Goal: Task Accomplishment & Management: Use online tool/utility

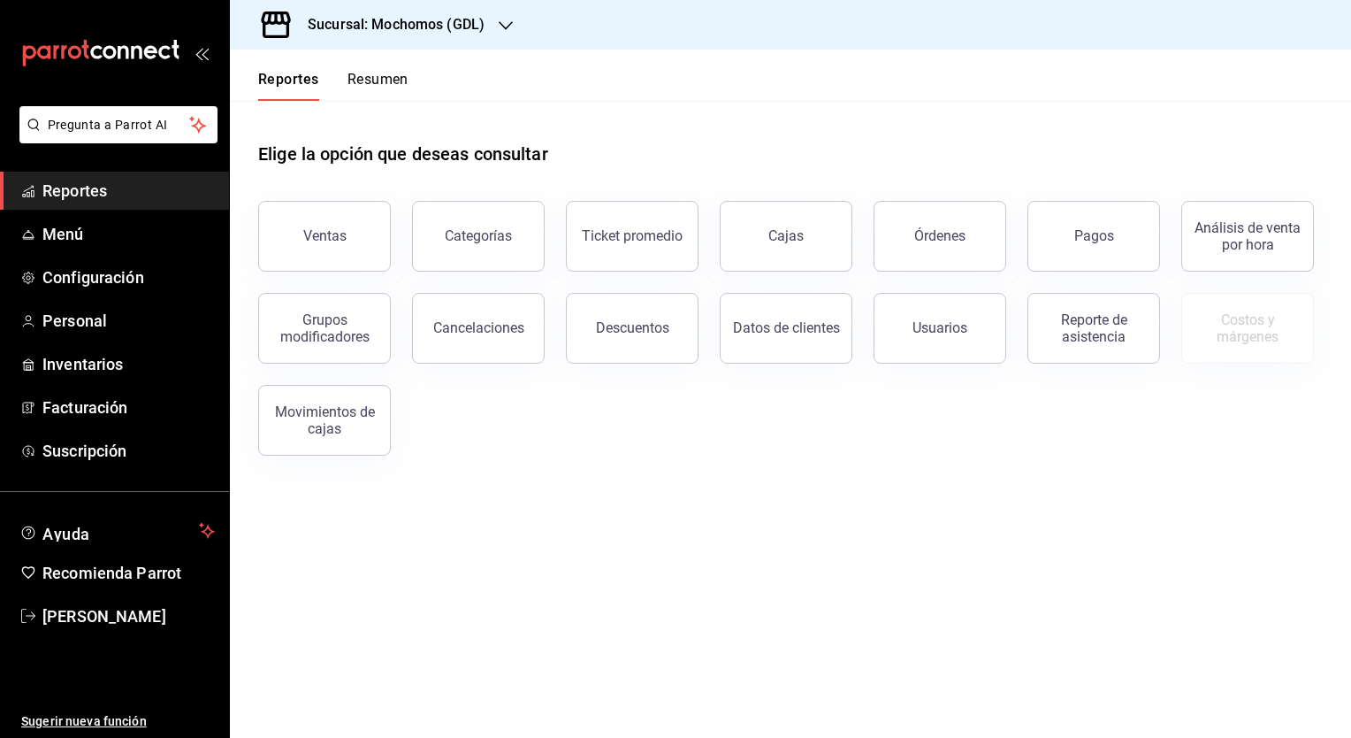
click at [417, 27] on h3 "Sucursal: Mochomos (GDL)" at bounding box center [389, 24] width 191 height 21
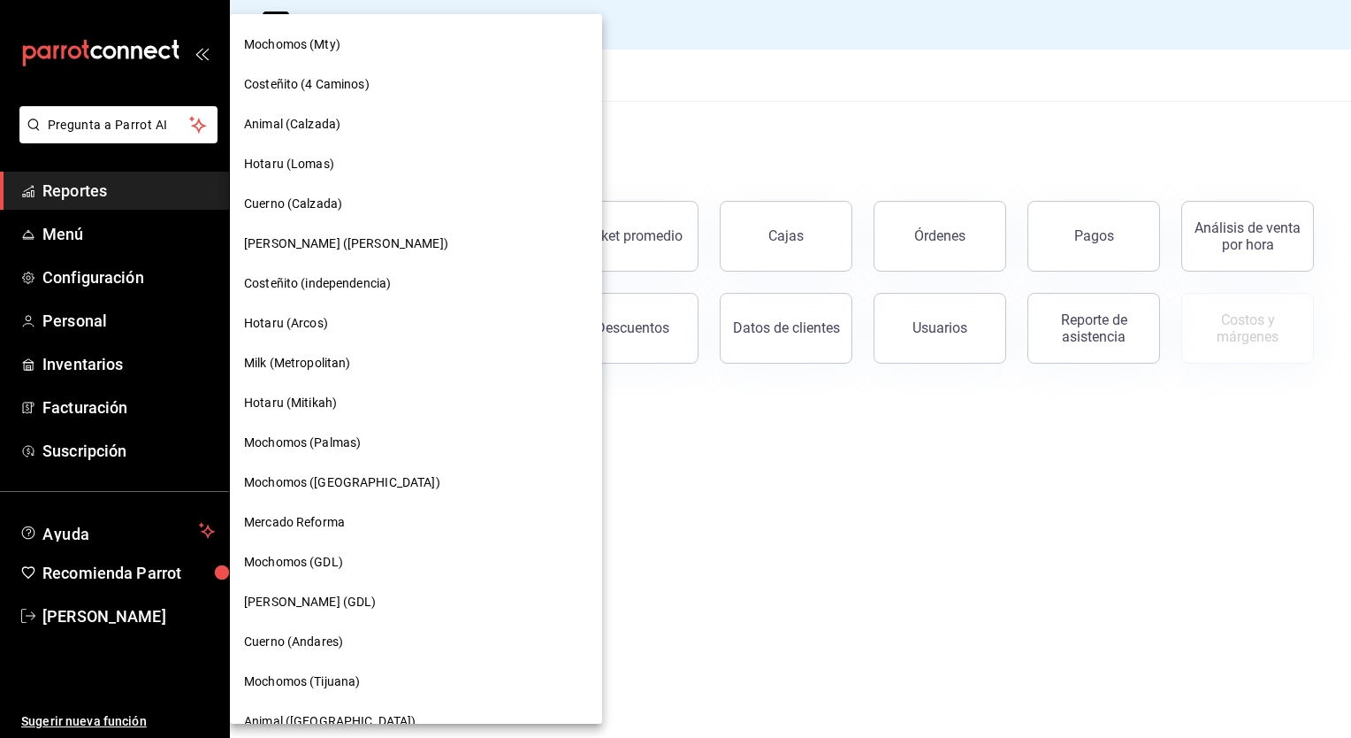
scroll to position [953, 0]
click at [311, 635] on span "Cuerno (Andares)" at bounding box center [293, 640] width 99 height 19
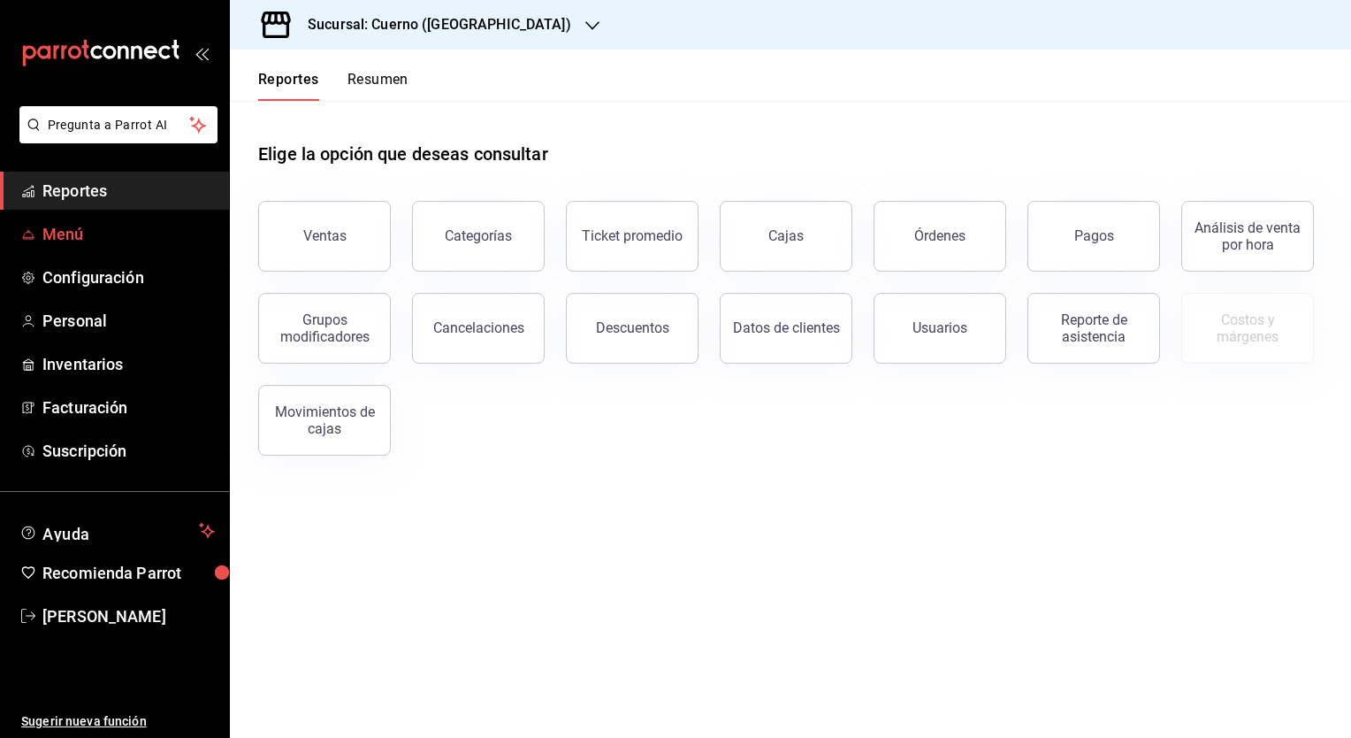
click at [91, 241] on span "Menú" at bounding box center [128, 234] width 172 height 24
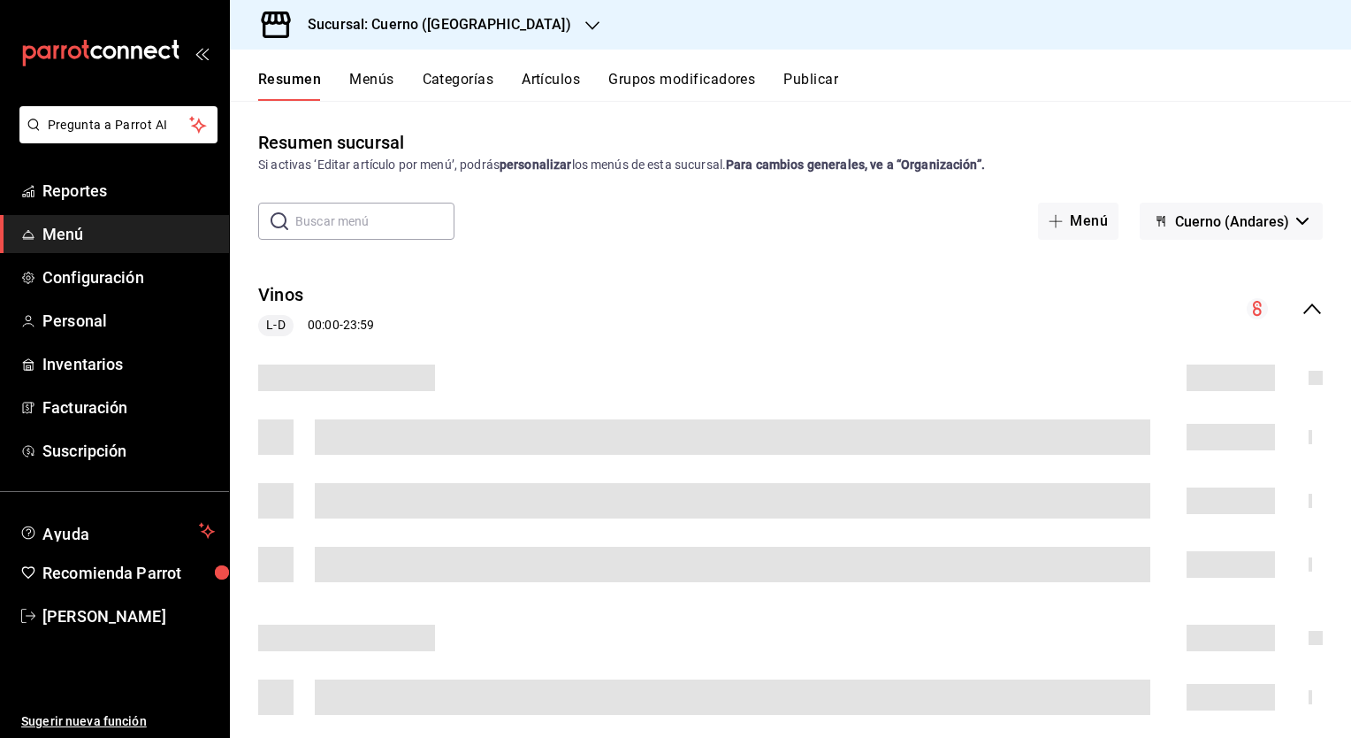
click at [549, 76] on button "Artículos" at bounding box center [551, 86] width 58 height 30
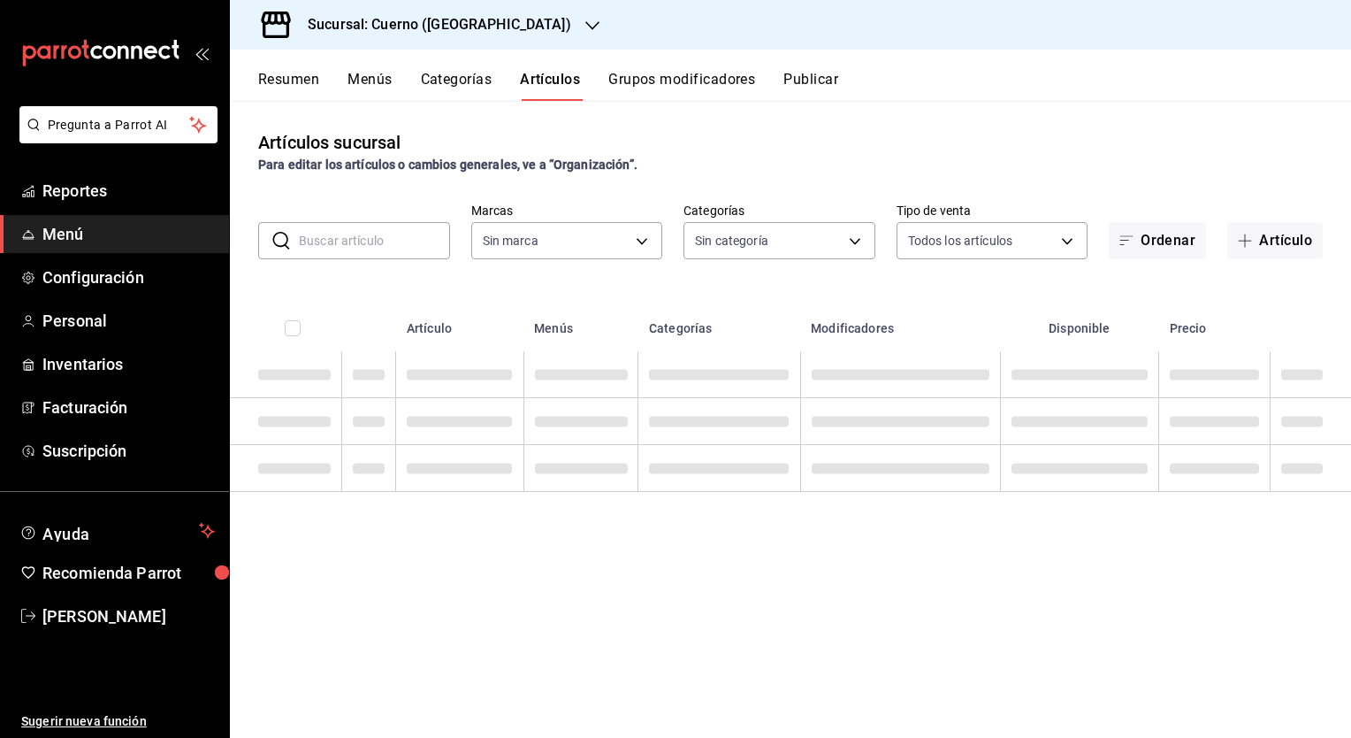
click at [393, 227] on input "text" at bounding box center [374, 240] width 151 height 35
type input "c9e961b9-bc29-480f-a65c-324ff110f526"
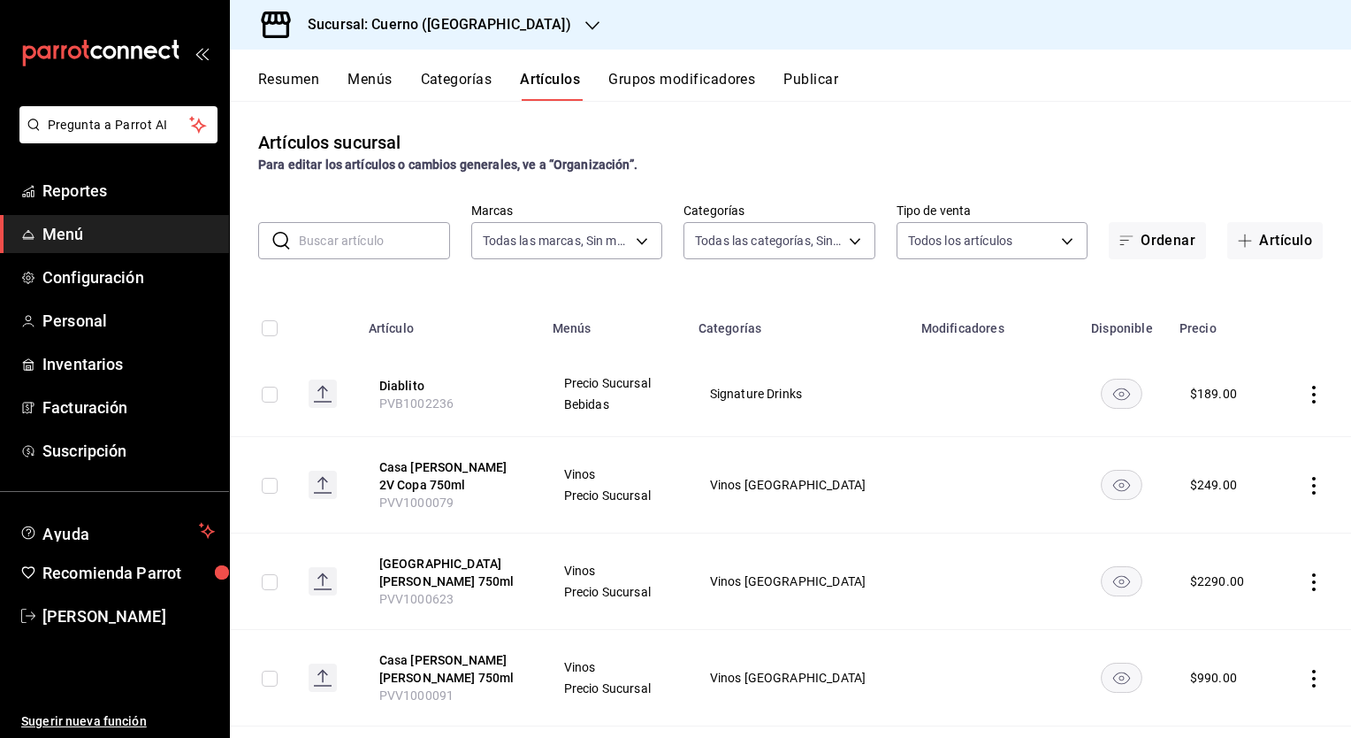
type input "a99b9eb1-d5e4-4ca6-a53e-4c42022e859a,8d843363-7b8b-4002-90a0-c01944697fe5,d20f9…"
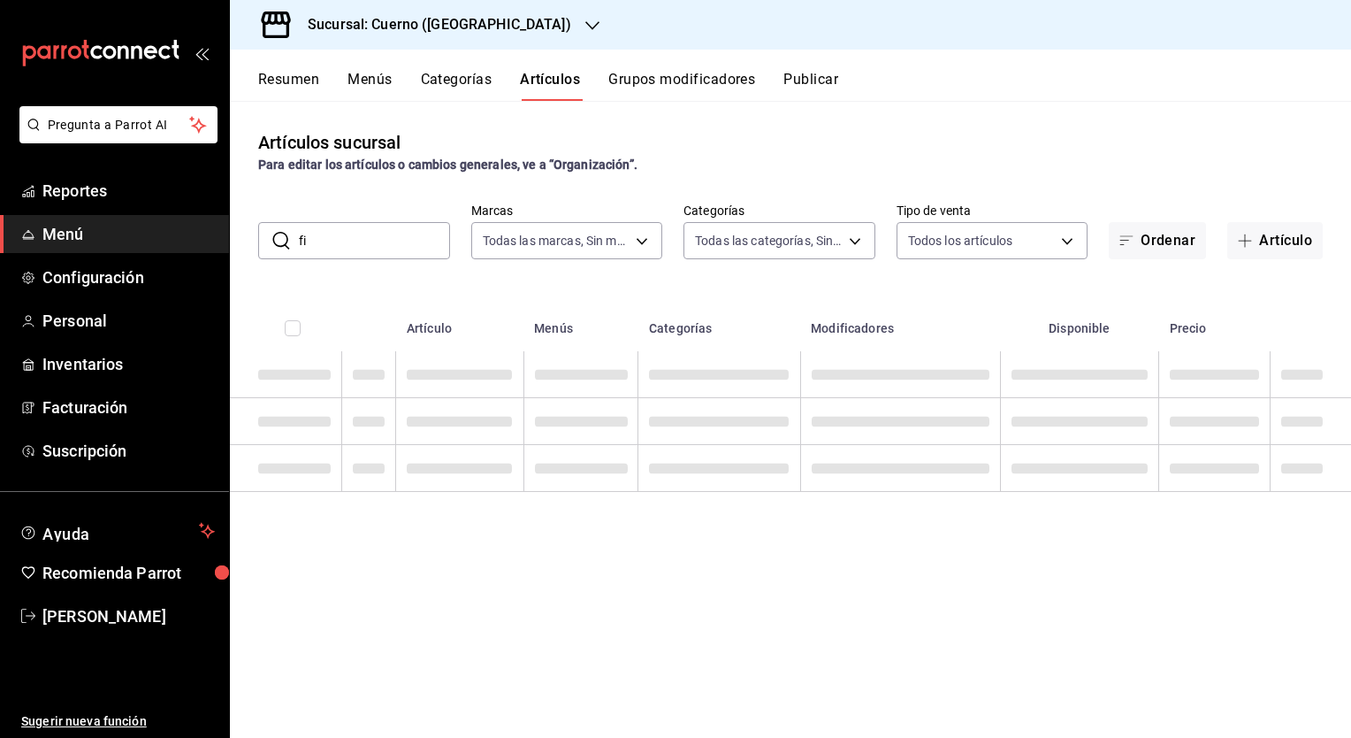
type input "f"
type input "d"
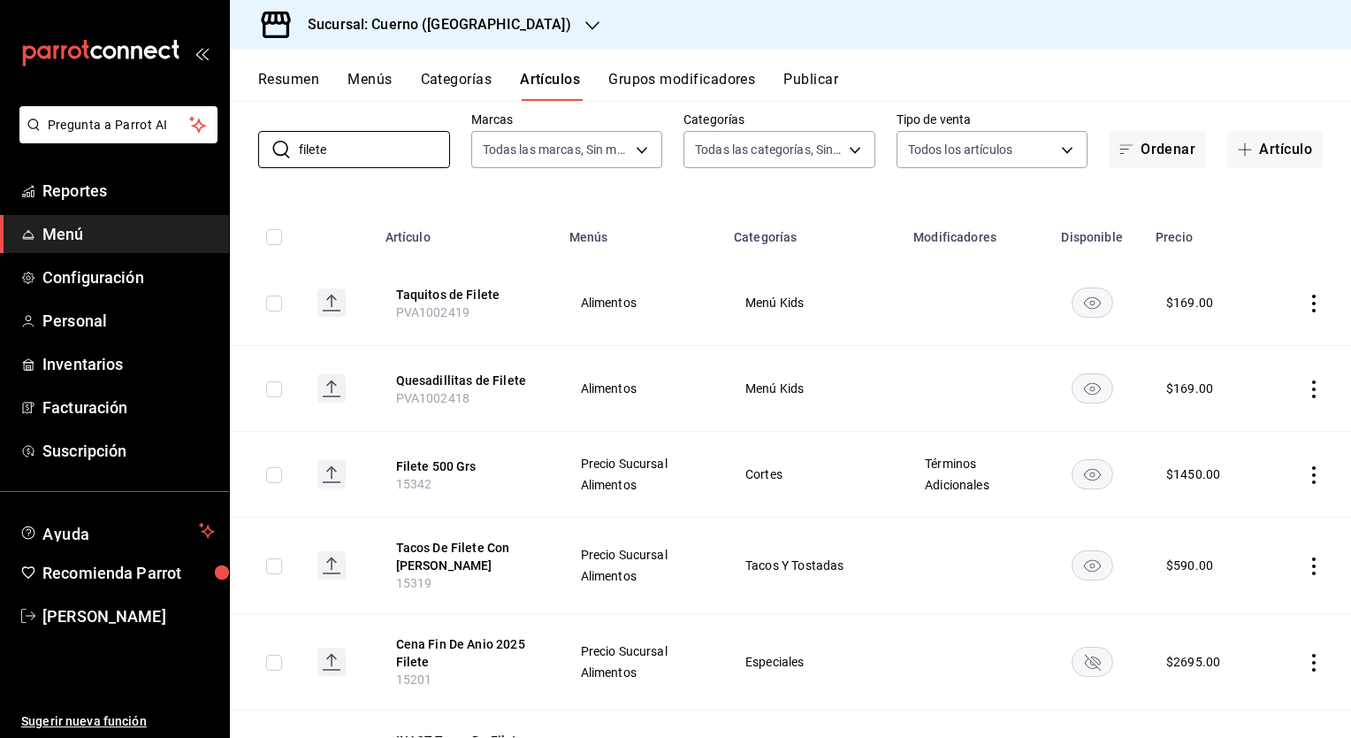
scroll to position [177, 0]
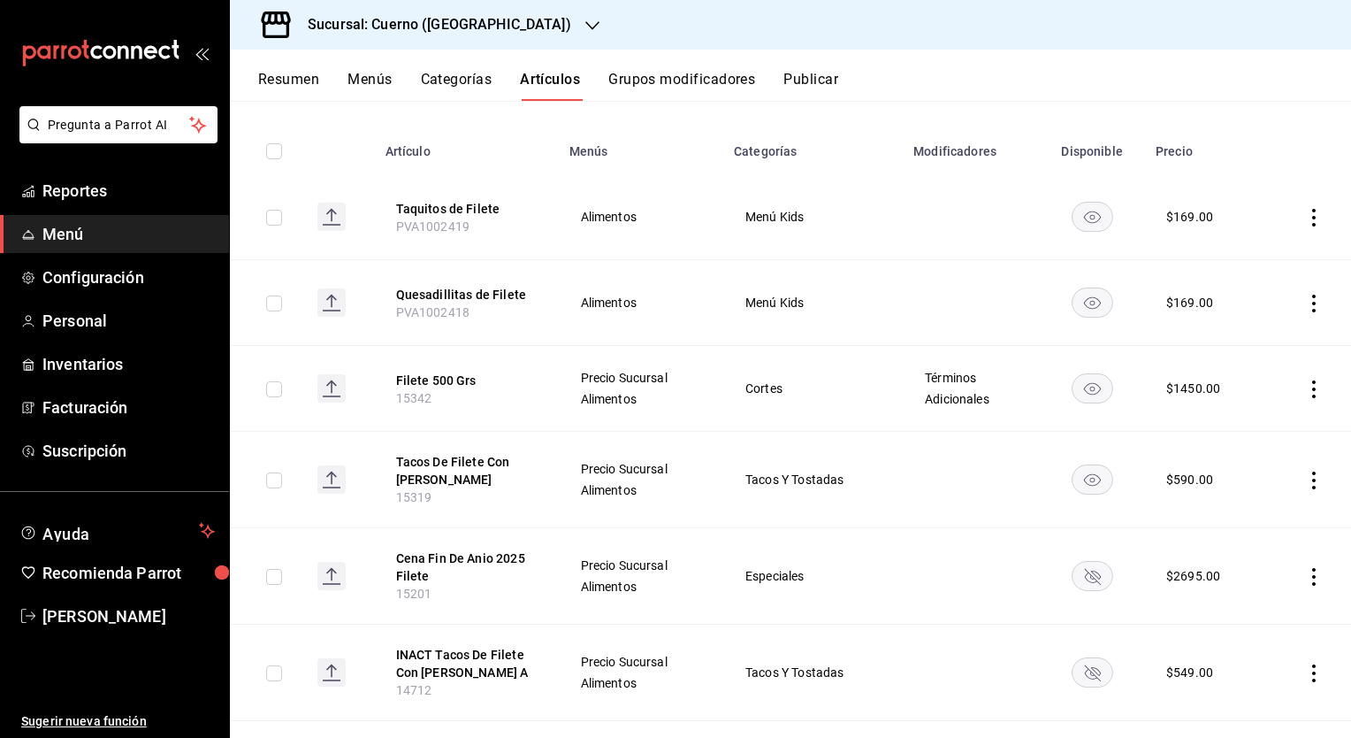
type input "filete"
click at [906, 494] on td at bounding box center [971, 480] width 136 height 96
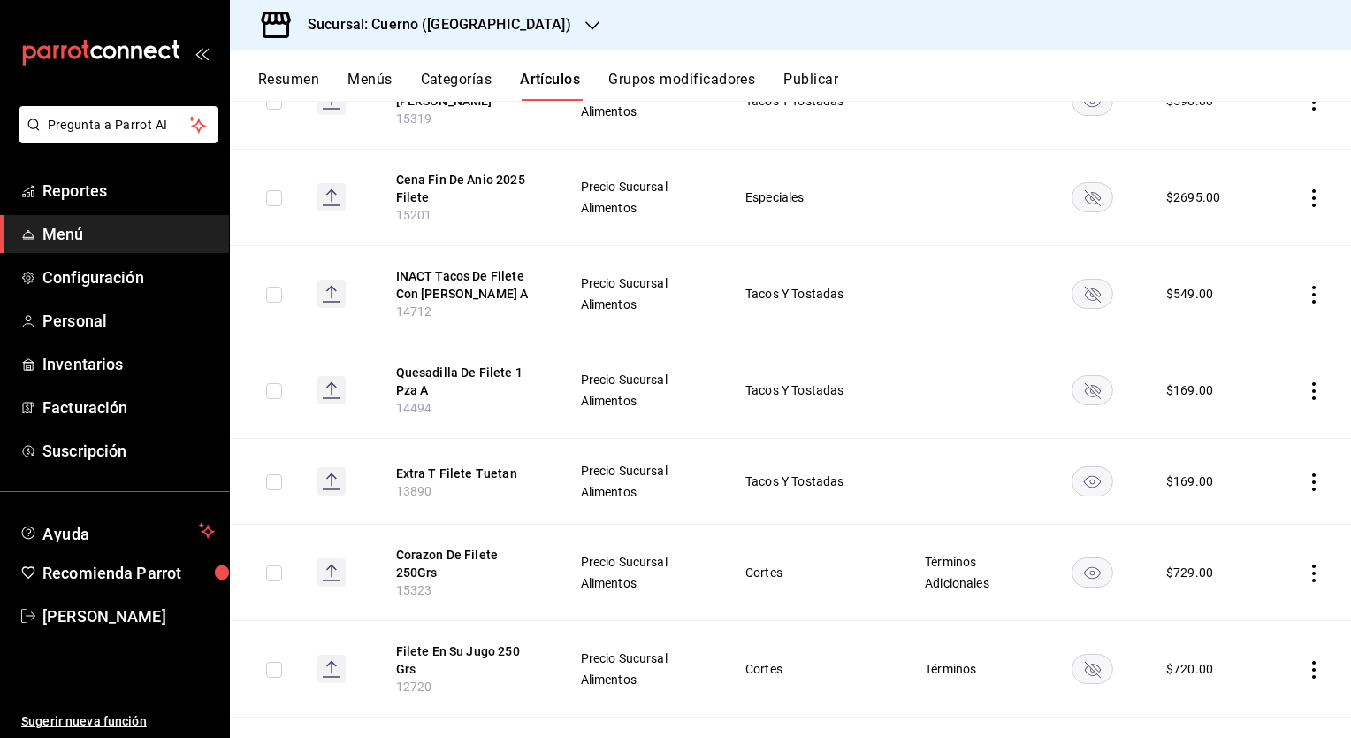
scroll to position [0, 0]
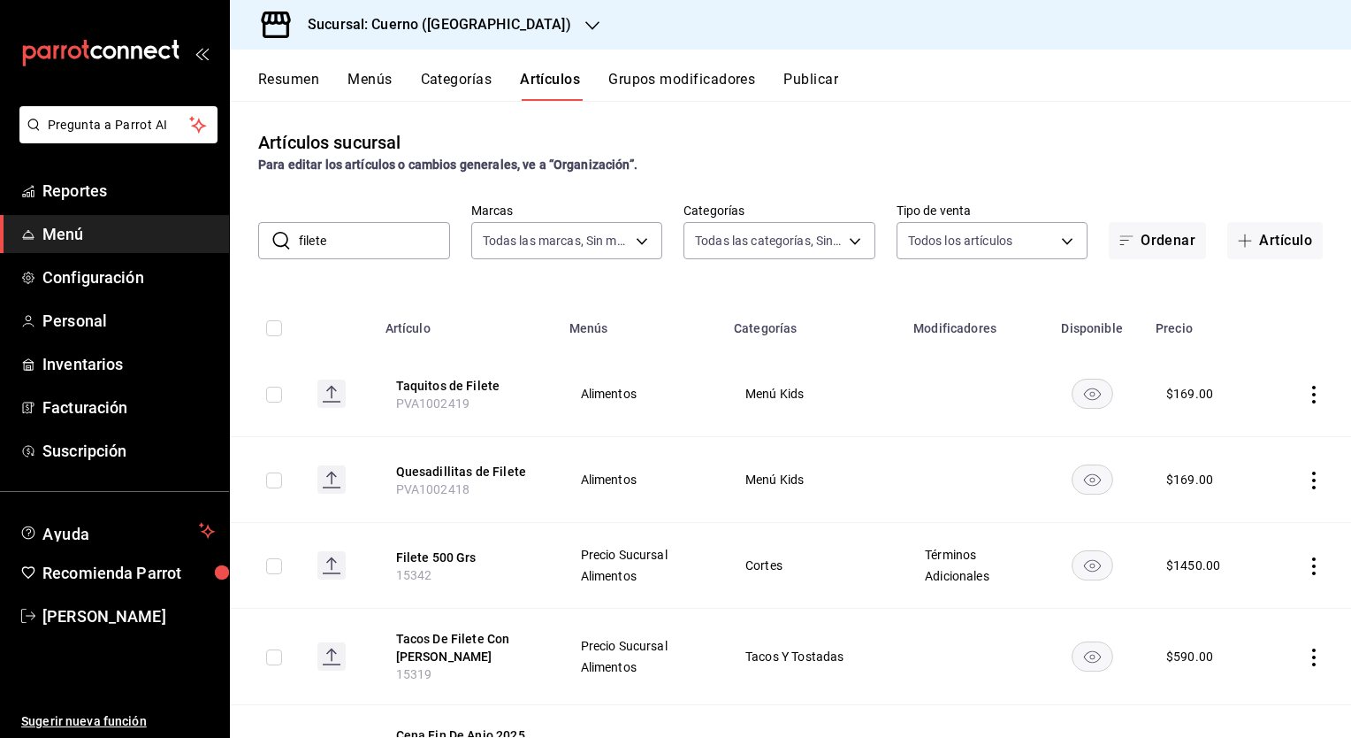
click at [672, 76] on button "Grupos modificadores" at bounding box center [681, 86] width 147 height 30
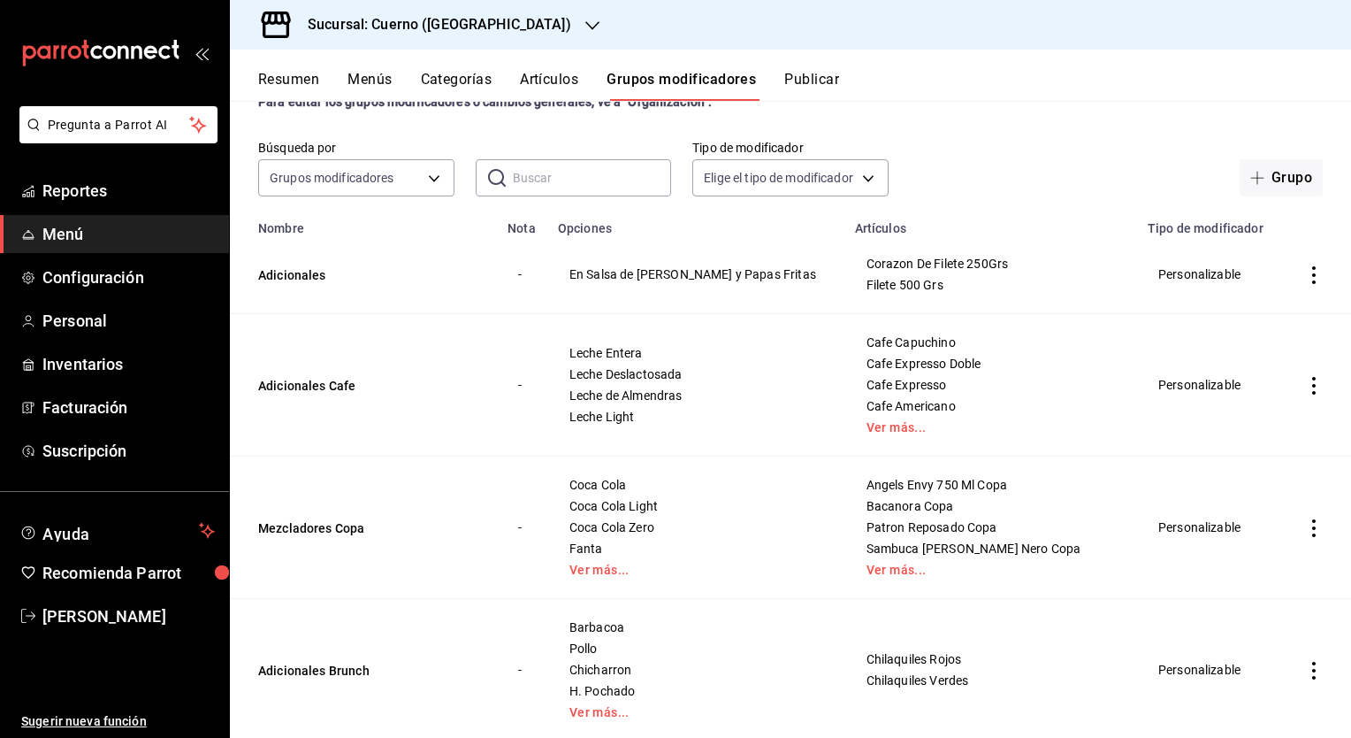
scroll to position [25, 0]
